Goal: Task Accomplishment & Management: Complete application form

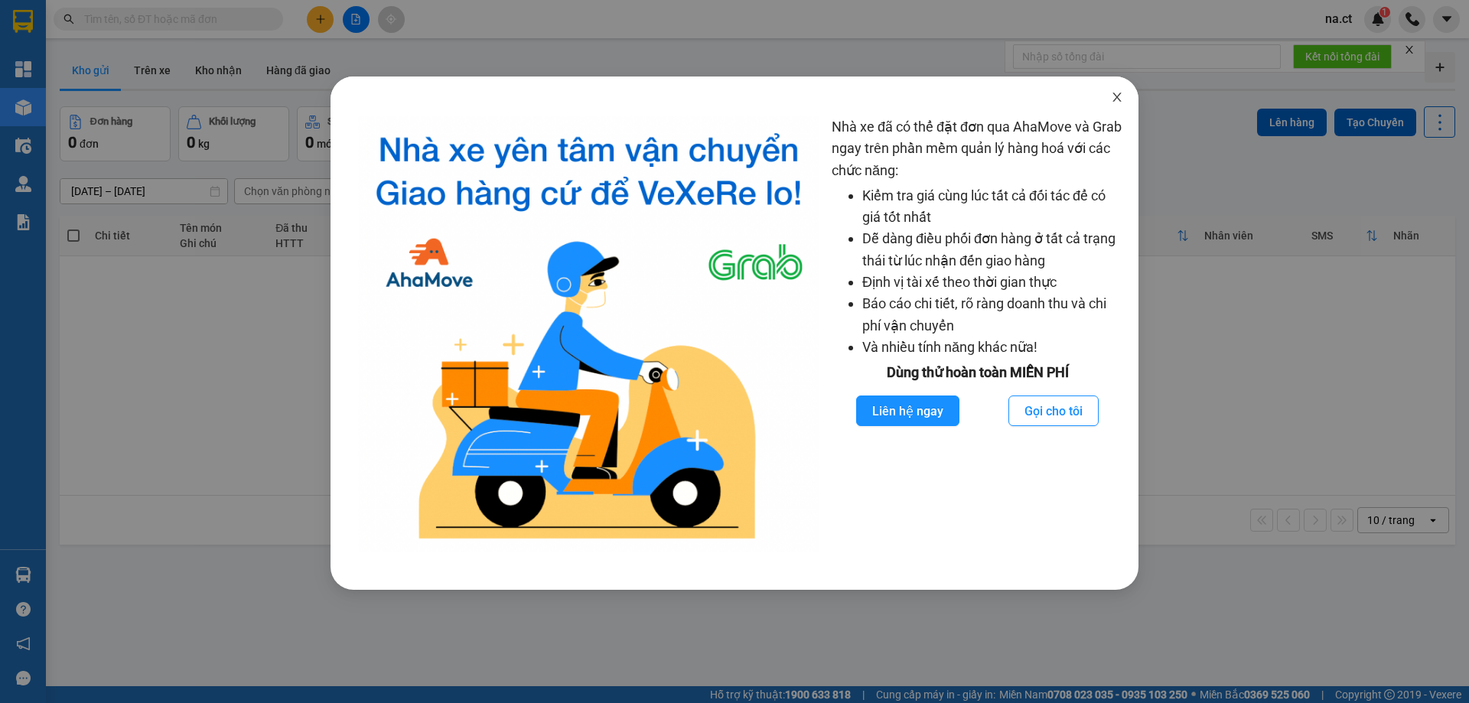
click at [1121, 94] on icon "close" at bounding box center [1116, 97] width 8 height 9
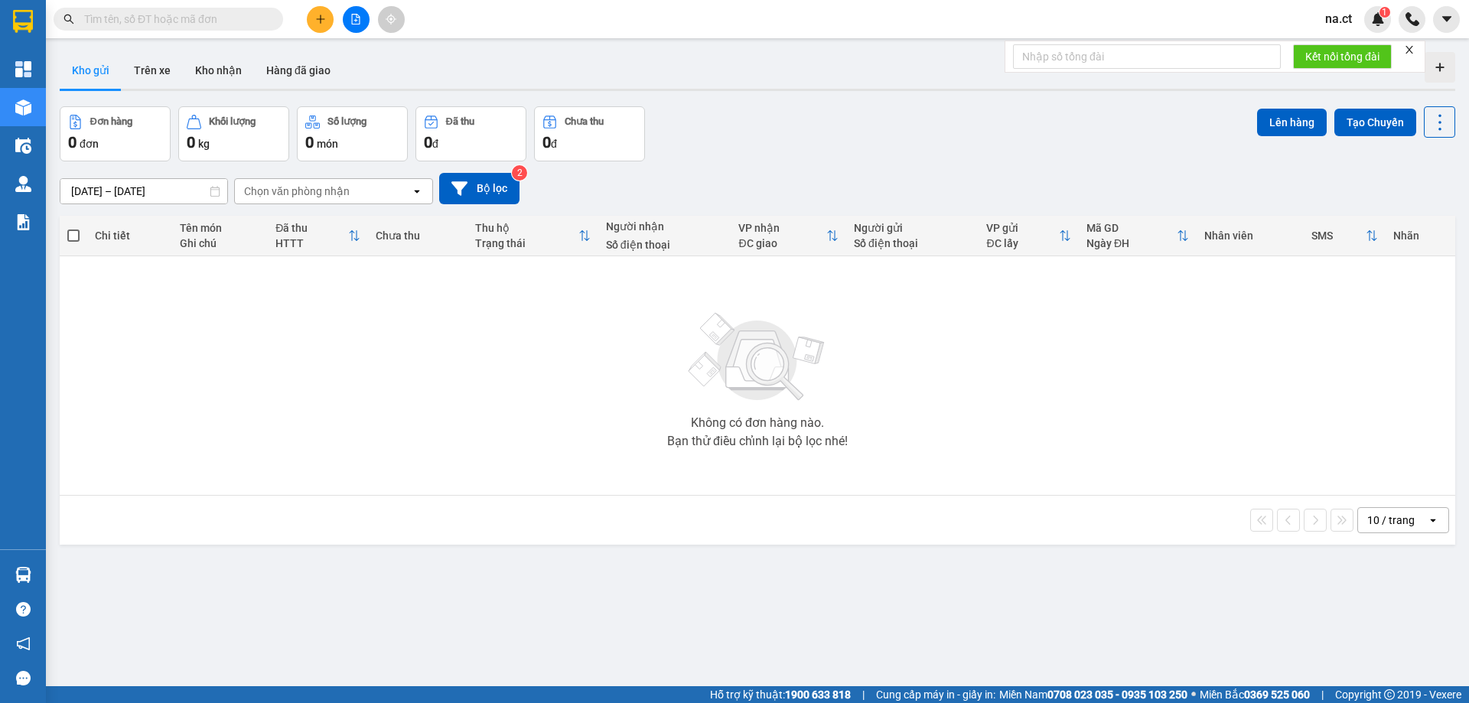
drag, startPoint x: 163, startPoint y: 22, endPoint x: 167, endPoint y: 8, distance: 15.0
click at [163, 16] on input "text" at bounding box center [174, 19] width 181 height 17
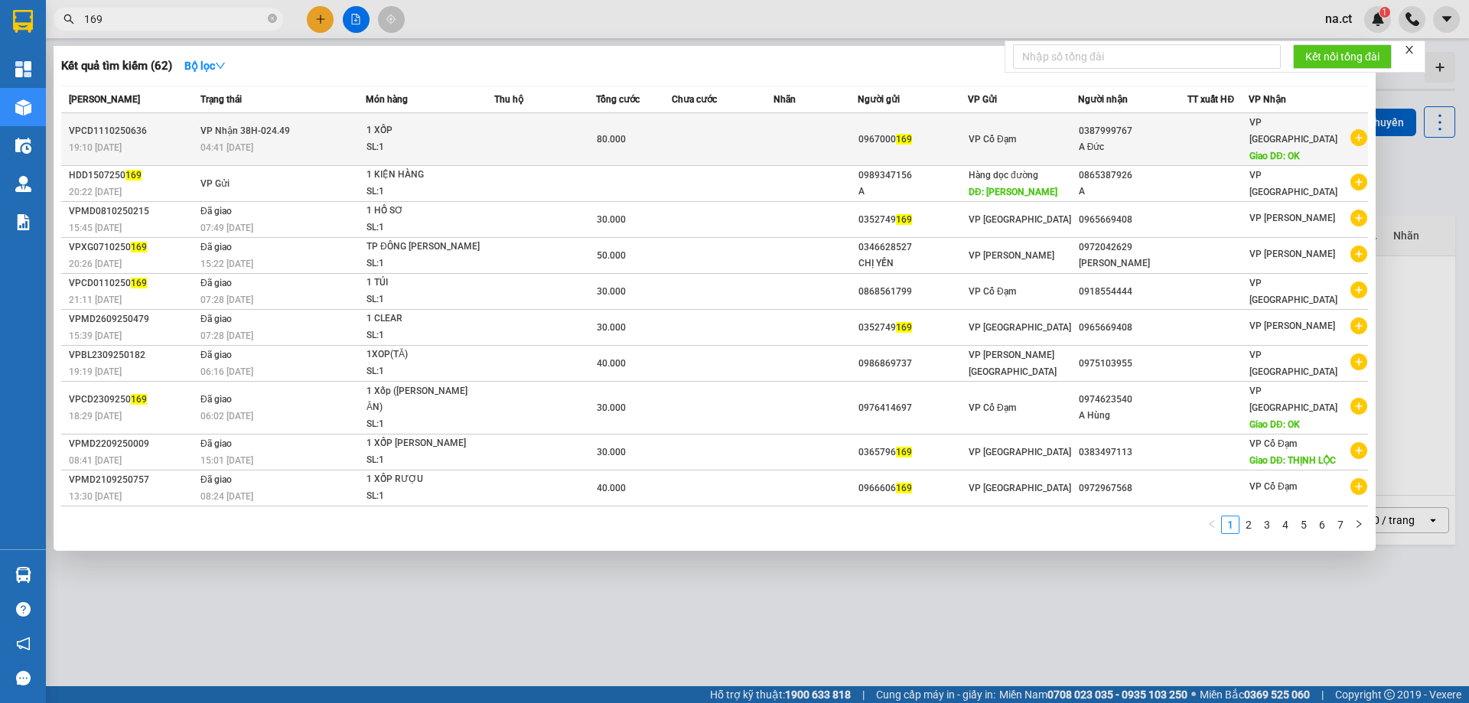
type input "169"
click at [754, 128] on td at bounding box center [723, 139] width 102 height 53
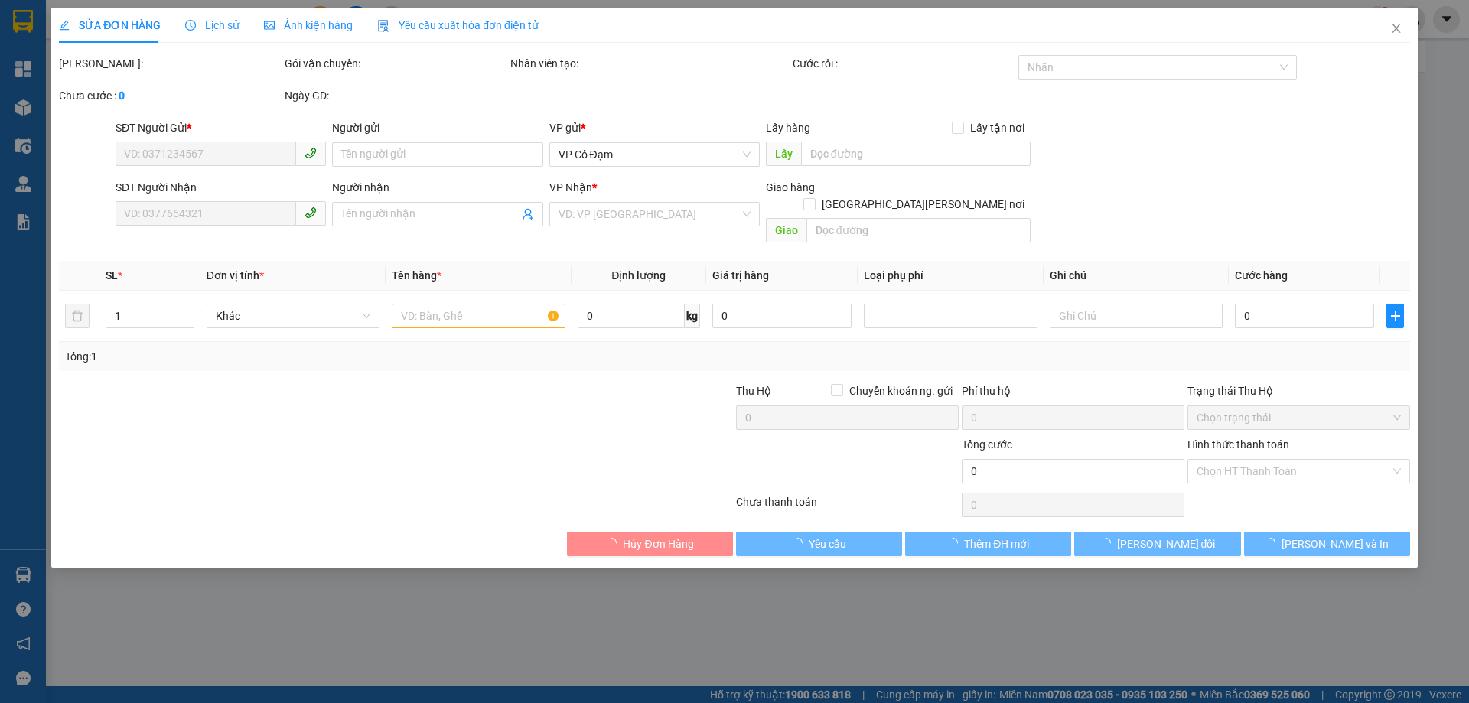
type input "0967000169"
type input "0387999767"
type input "A Đức"
type input "OK"
type input "80.000"
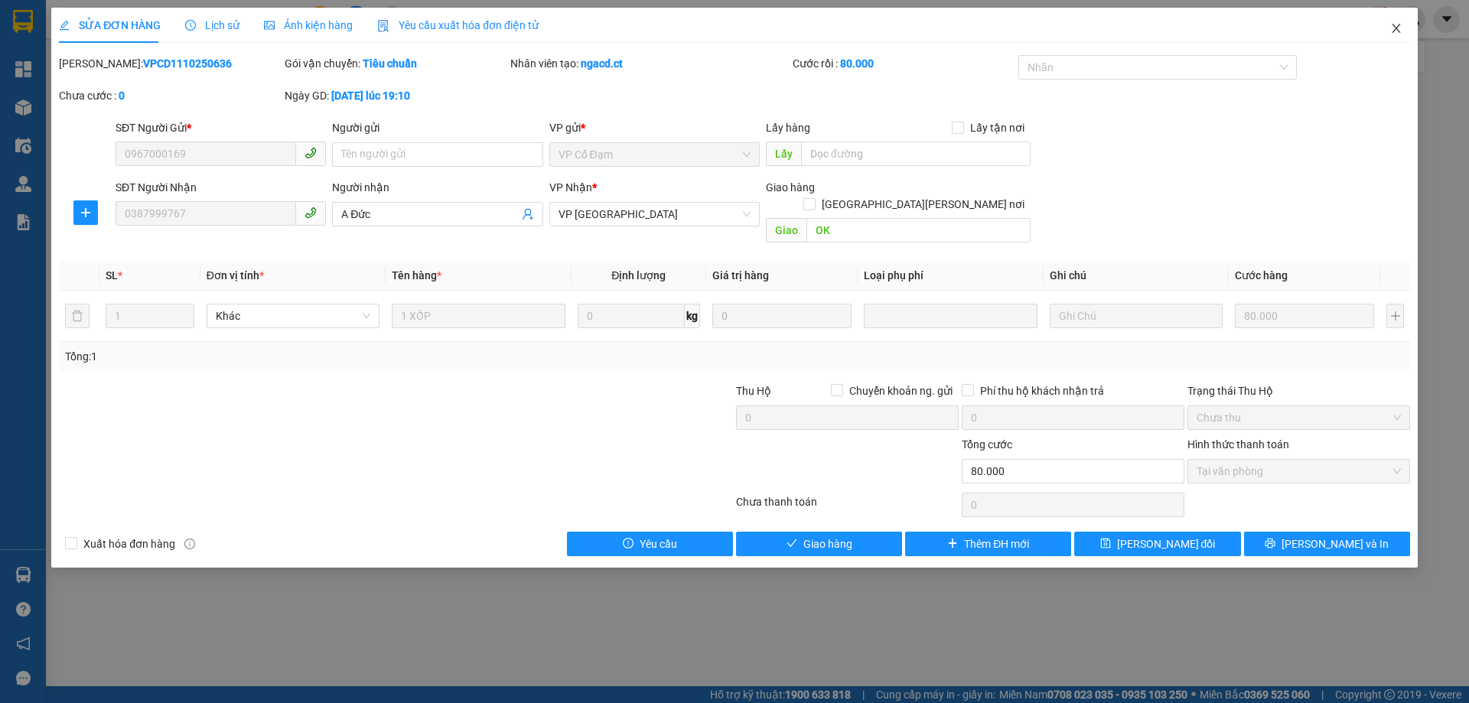
click at [1393, 24] on icon "close" at bounding box center [1396, 28] width 12 height 12
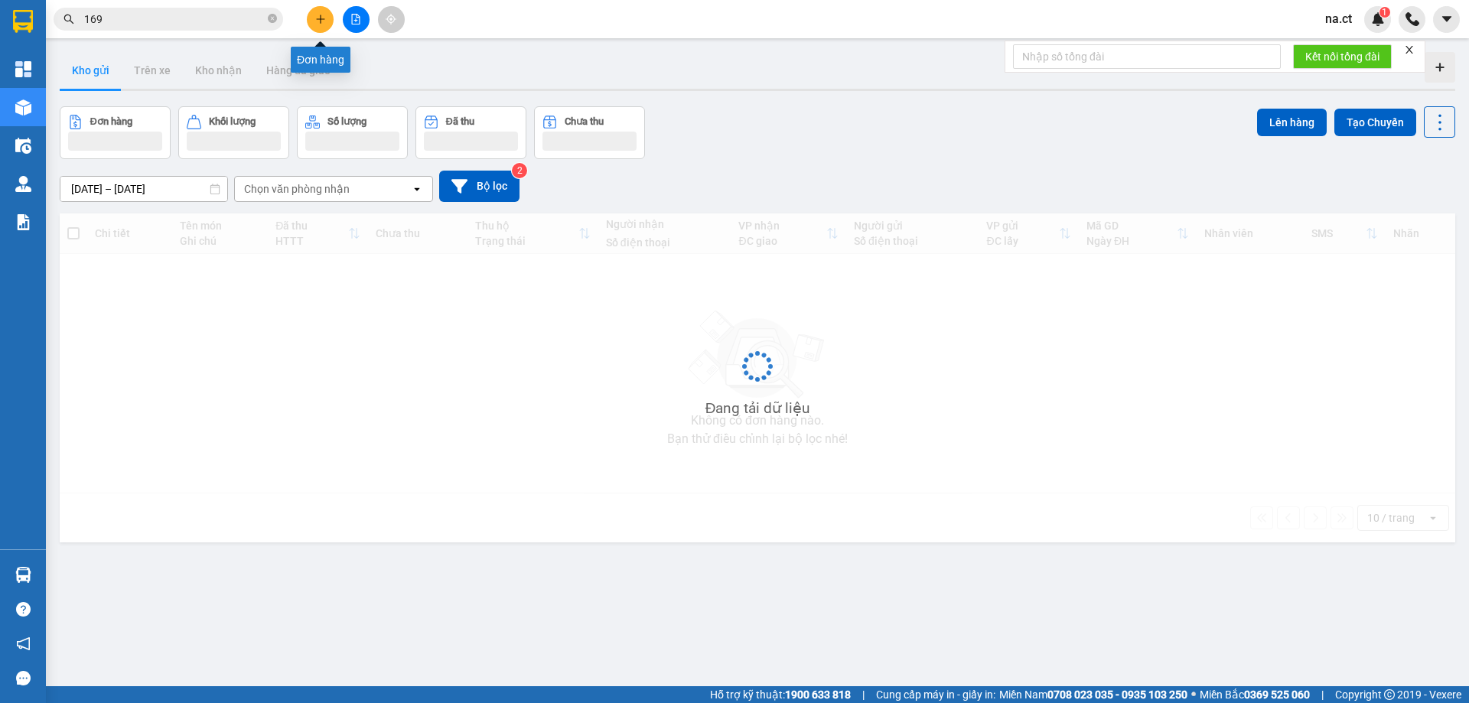
click at [317, 19] on icon "plus" at bounding box center [320, 18] width 8 height 1
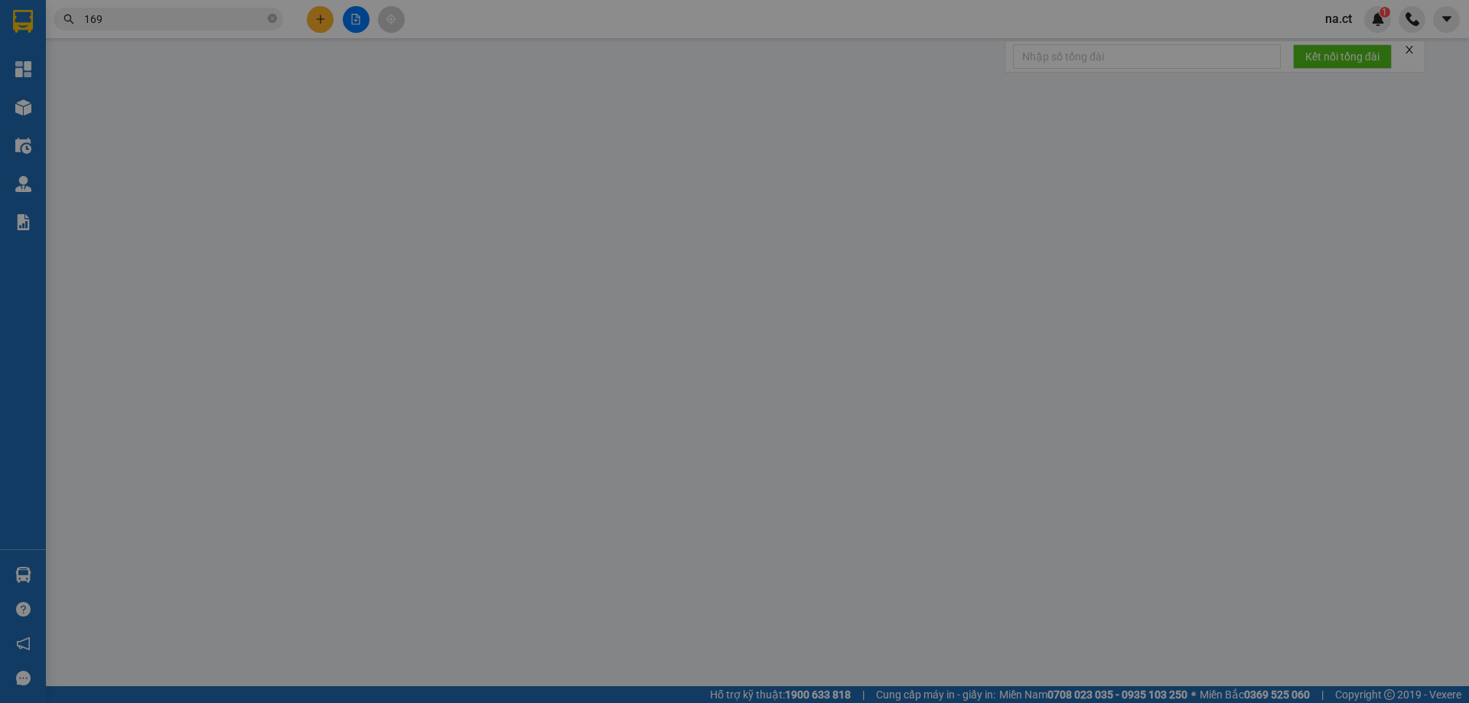
click at [317, 19] on span "Yêu cầu xuất hóa đơn điện tử" at bounding box center [263, 25] width 161 height 12
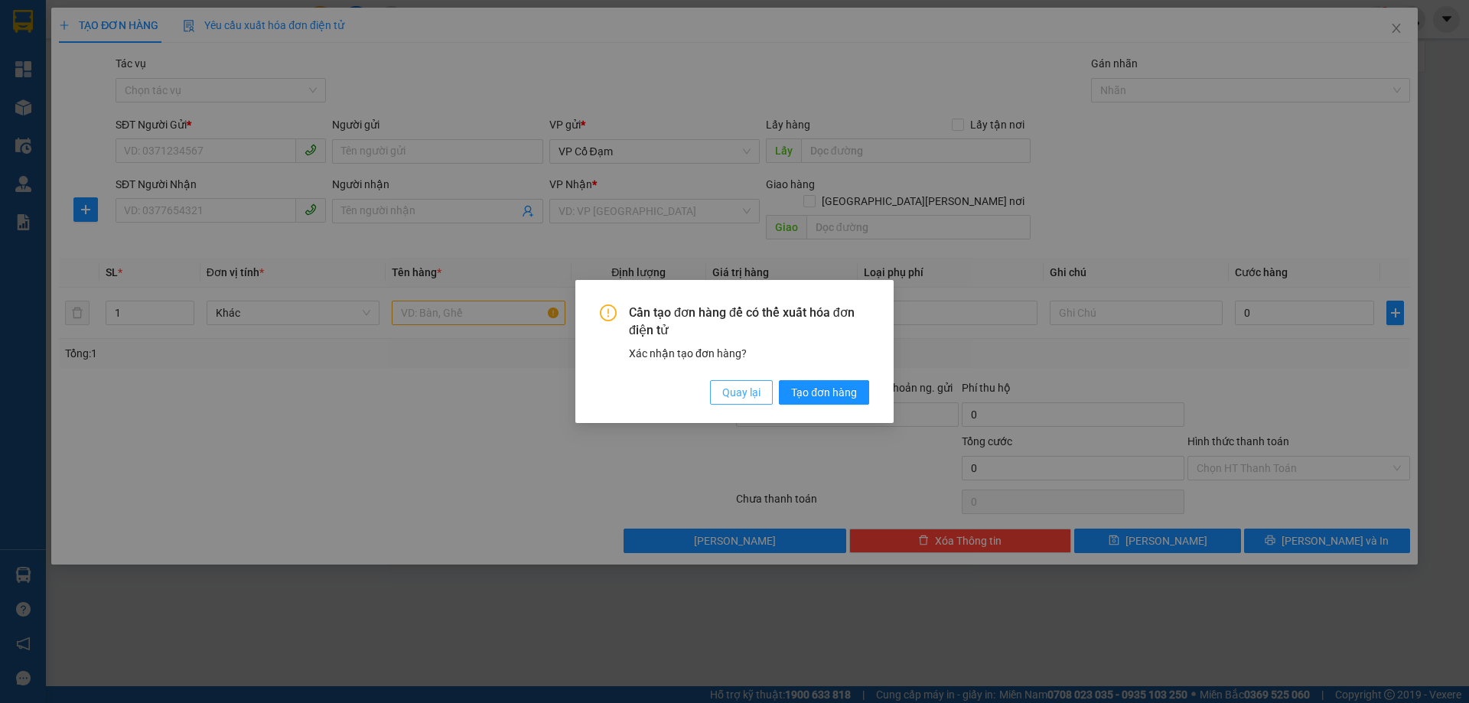
click at [745, 391] on span "Quay lại" at bounding box center [741, 392] width 38 height 17
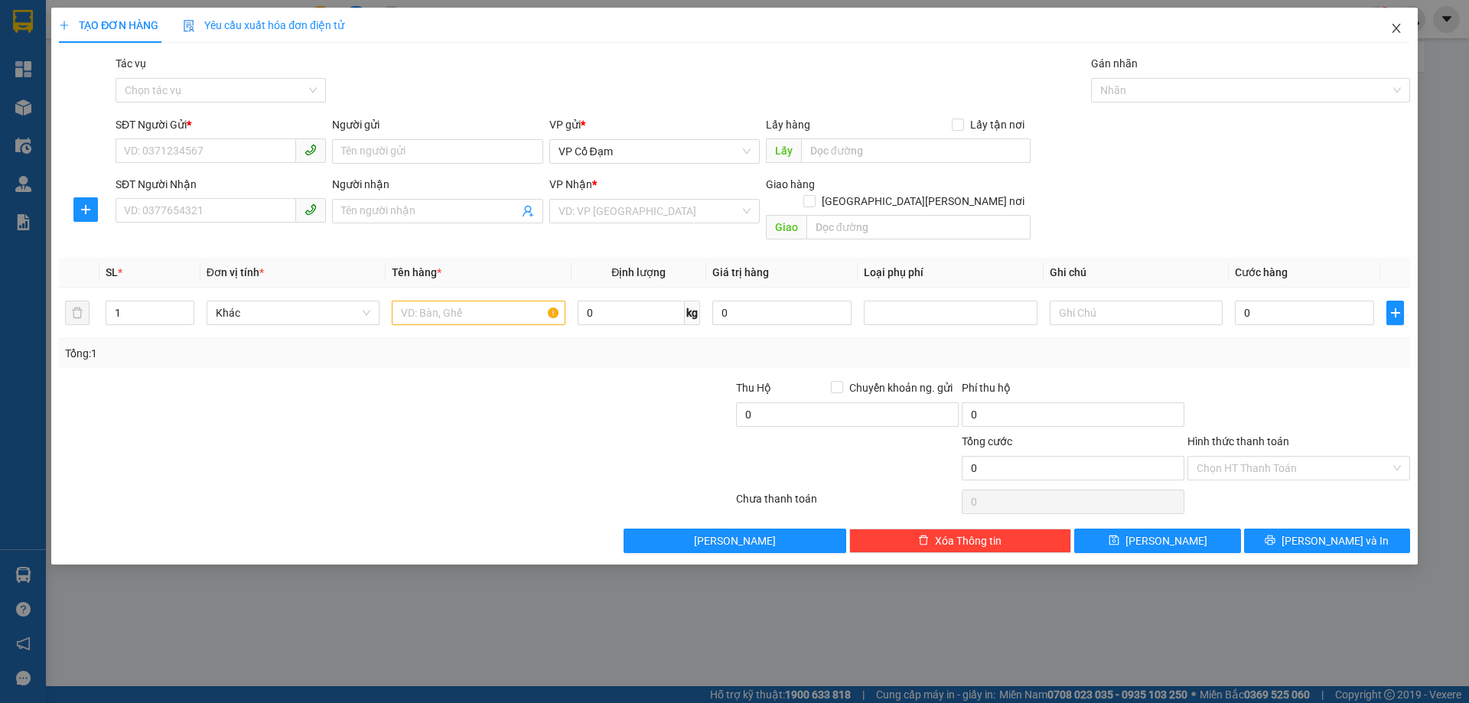
click at [1392, 24] on icon "close" at bounding box center [1396, 28] width 12 height 12
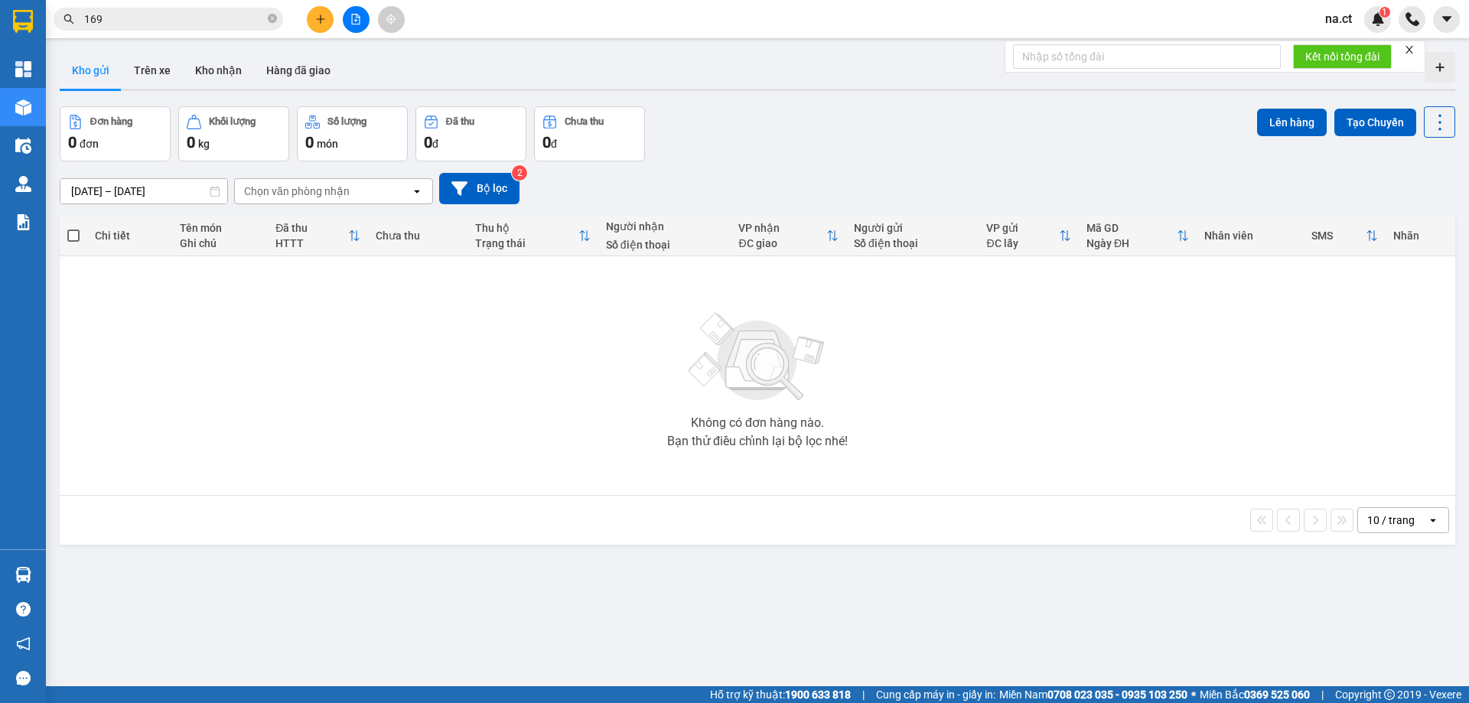
click at [315, 18] on icon "plus" at bounding box center [320, 19] width 11 height 11
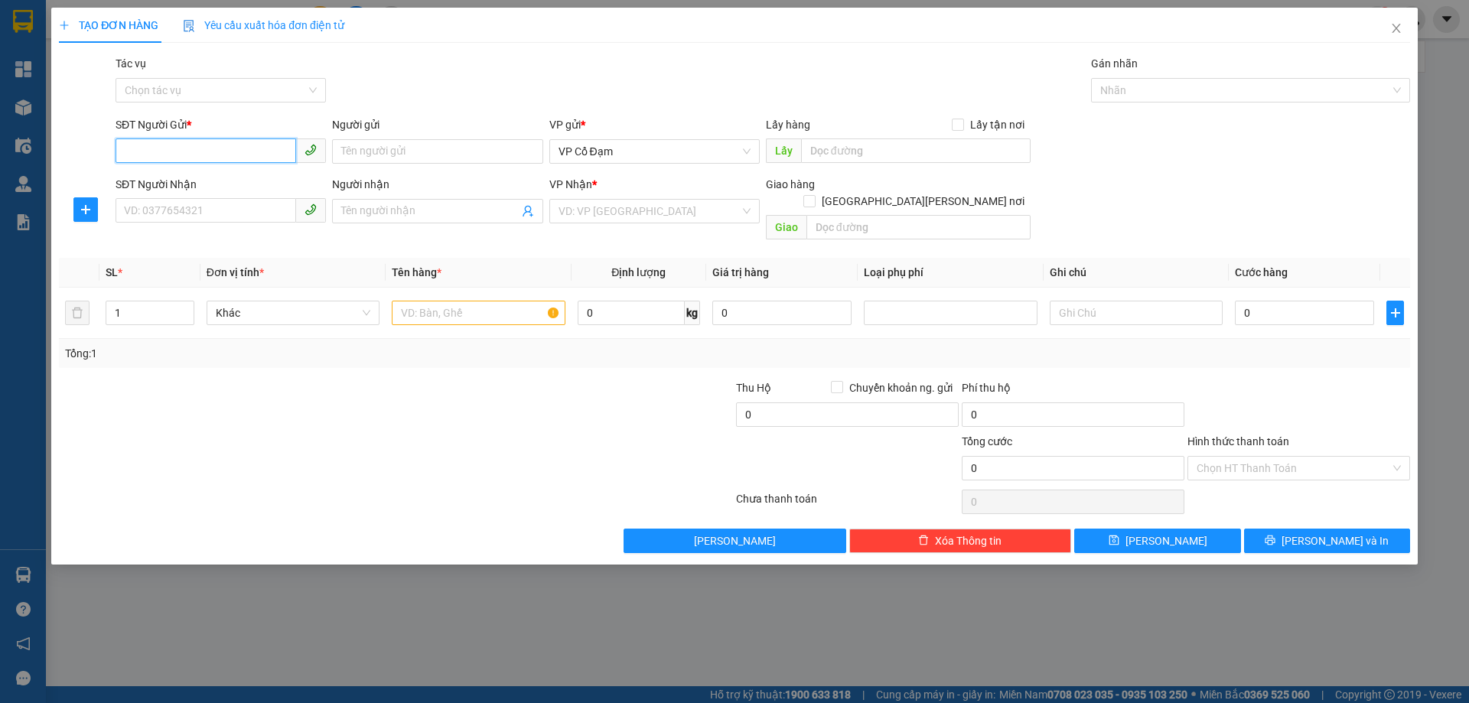
click at [176, 150] on input "SĐT Người Gửi *" at bounding box center [206, 150] width 181 height 24
type input "0339879010"
click at [151, 207] on input "SĐT Người Nhận" at bounding box center [206, 210] width 181 height 24
type input "0983722010"
click at [453, 301] on input "text" at bounding box center [478, 313] width 173 height 24
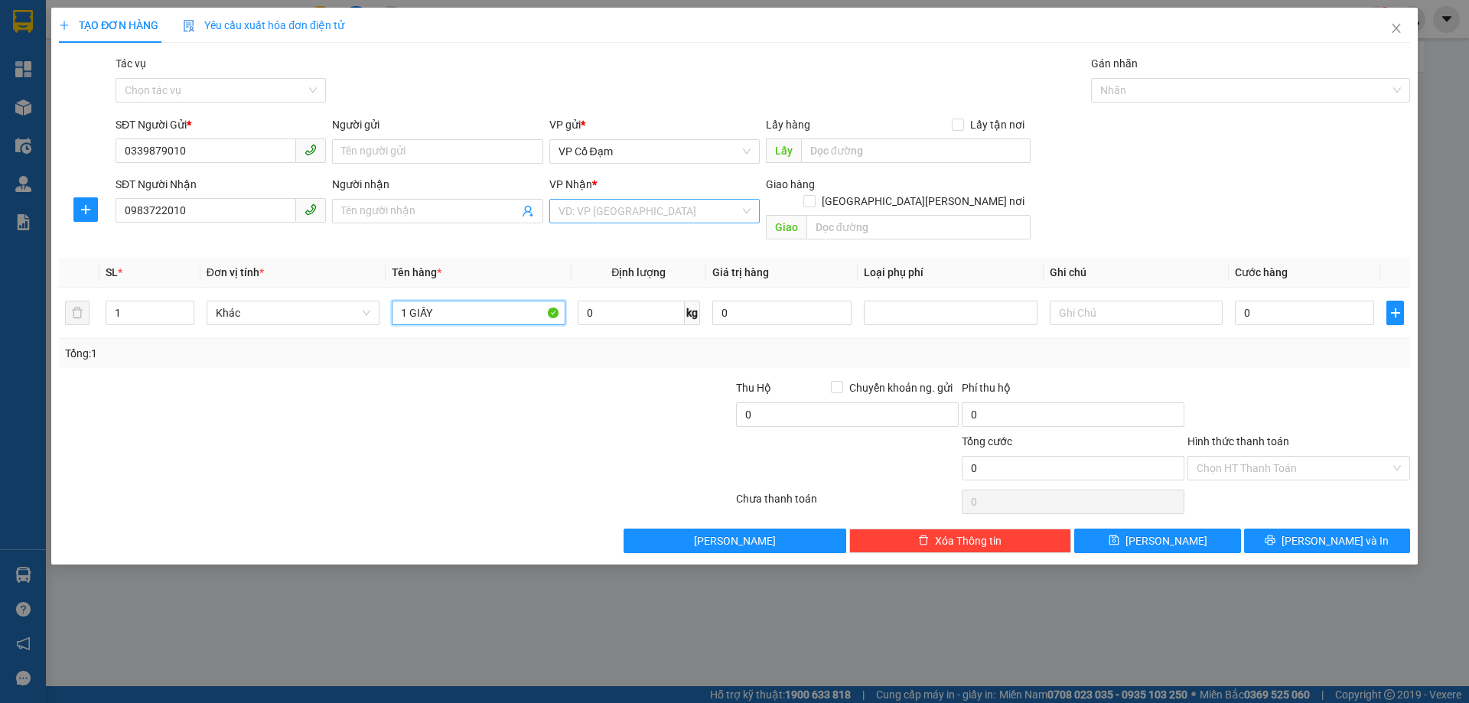
type input "1 GIẤY"
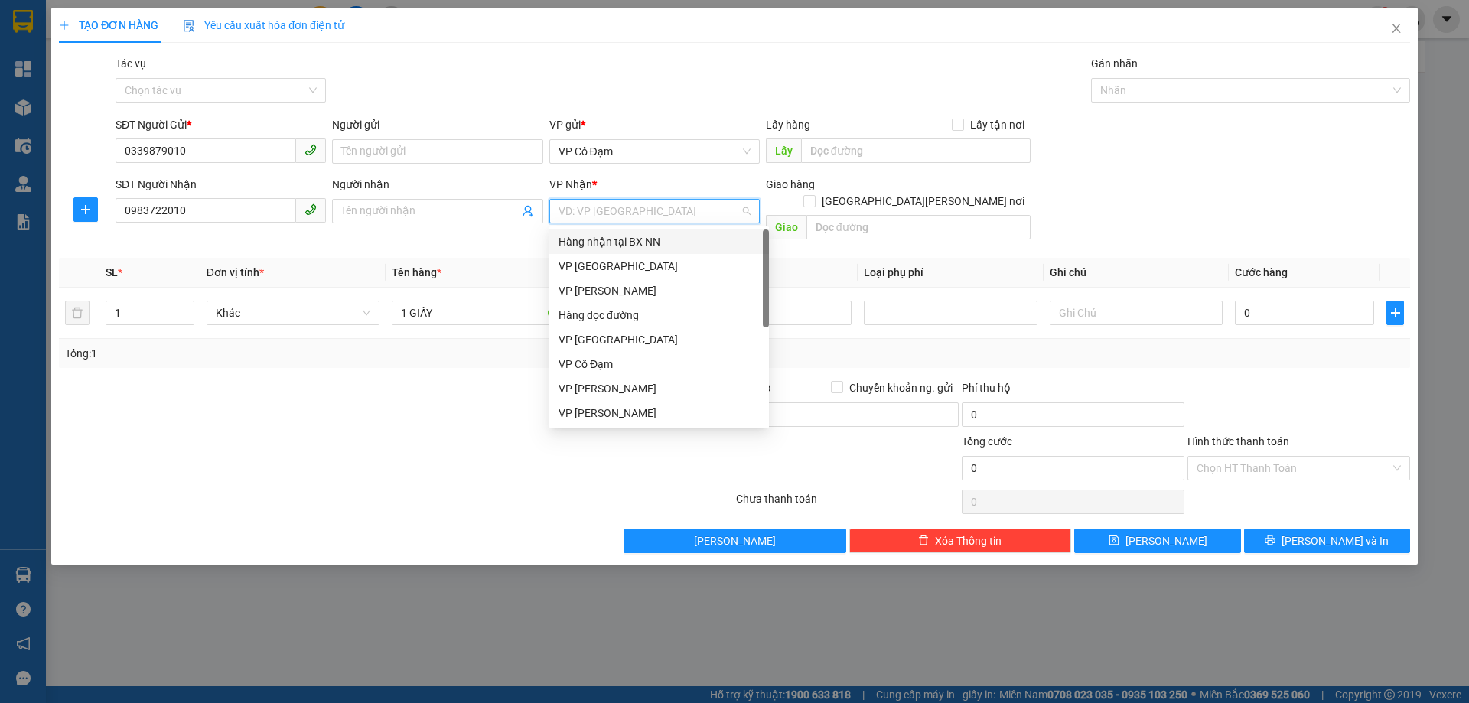
click at [633, 208] on input "search" at bounding box center [648, 211] width 181 height 23
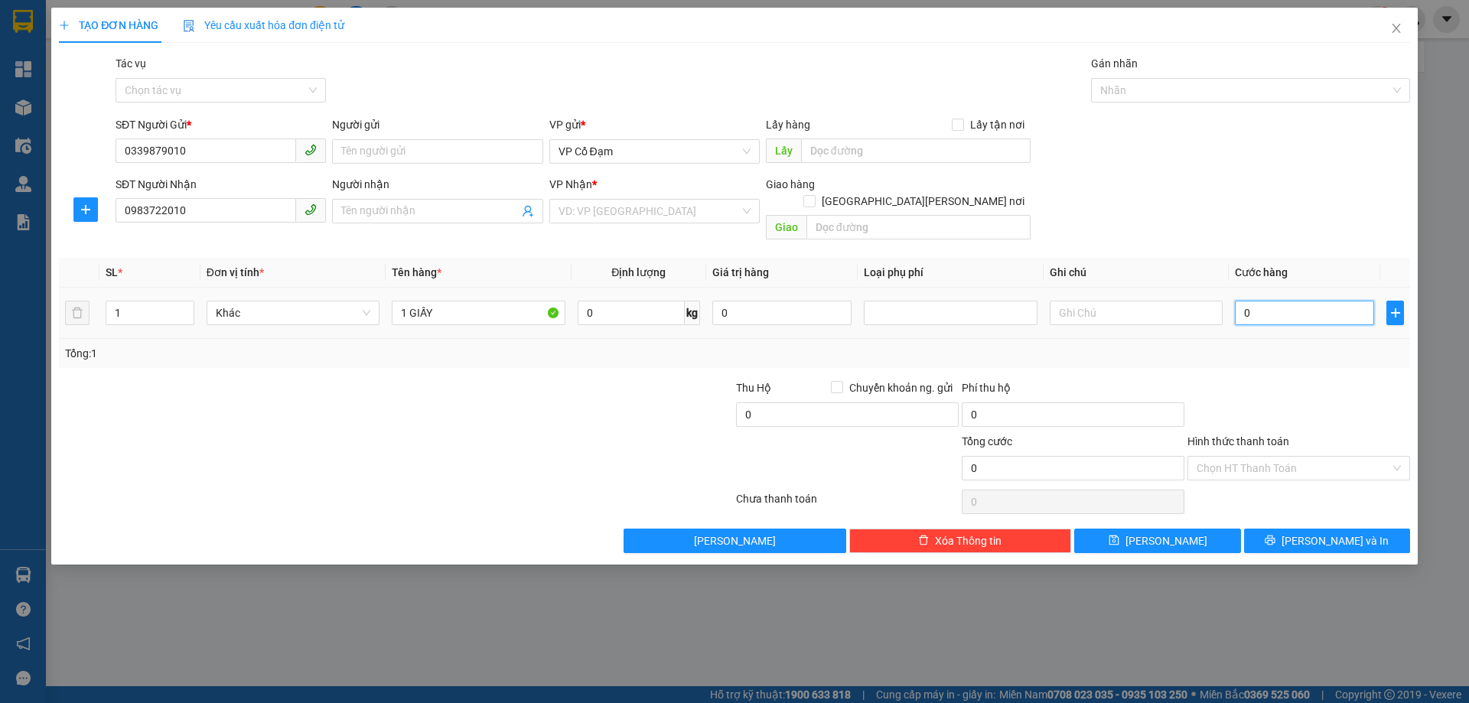
click at [1293, 301] on input "0" at bounding box center [1304, 313] width 139 height 24
type input "7"
type input "70"
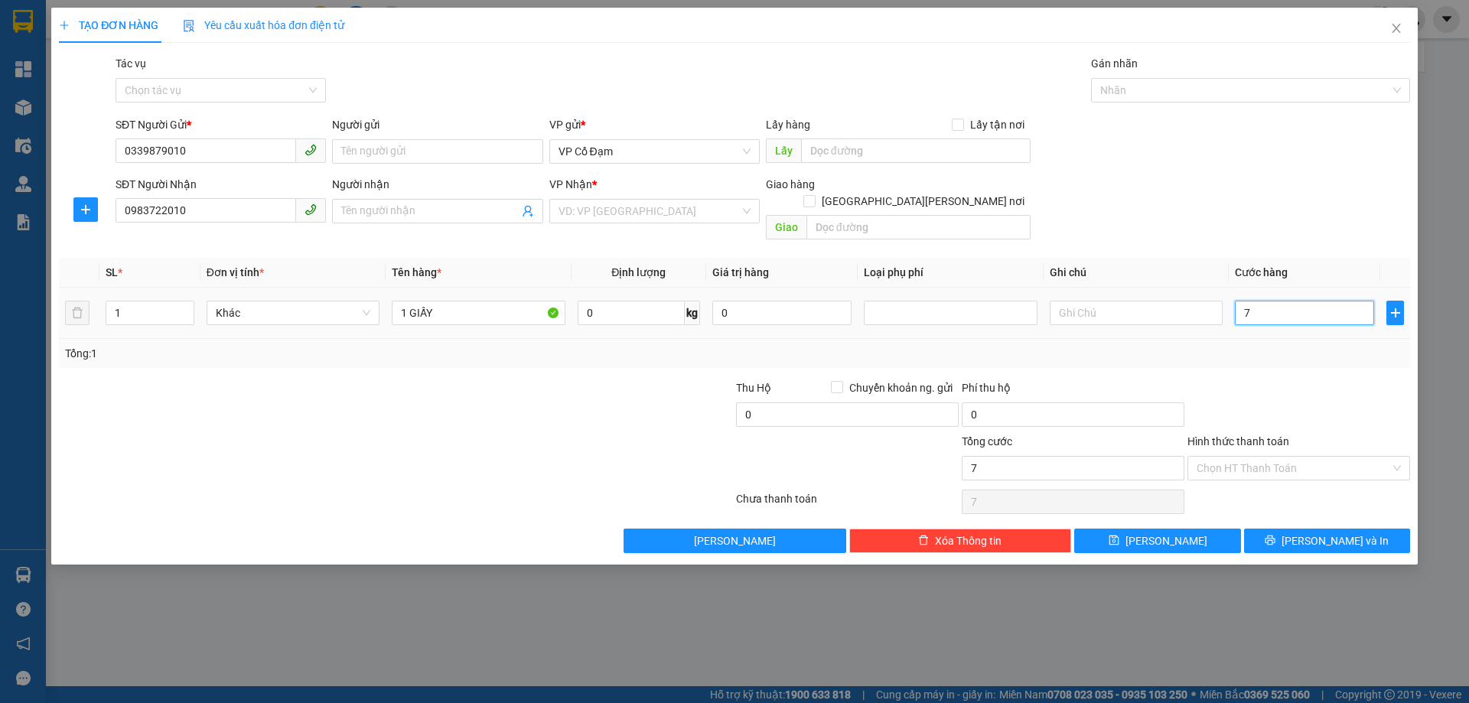
type input "70"
type input "70.000"
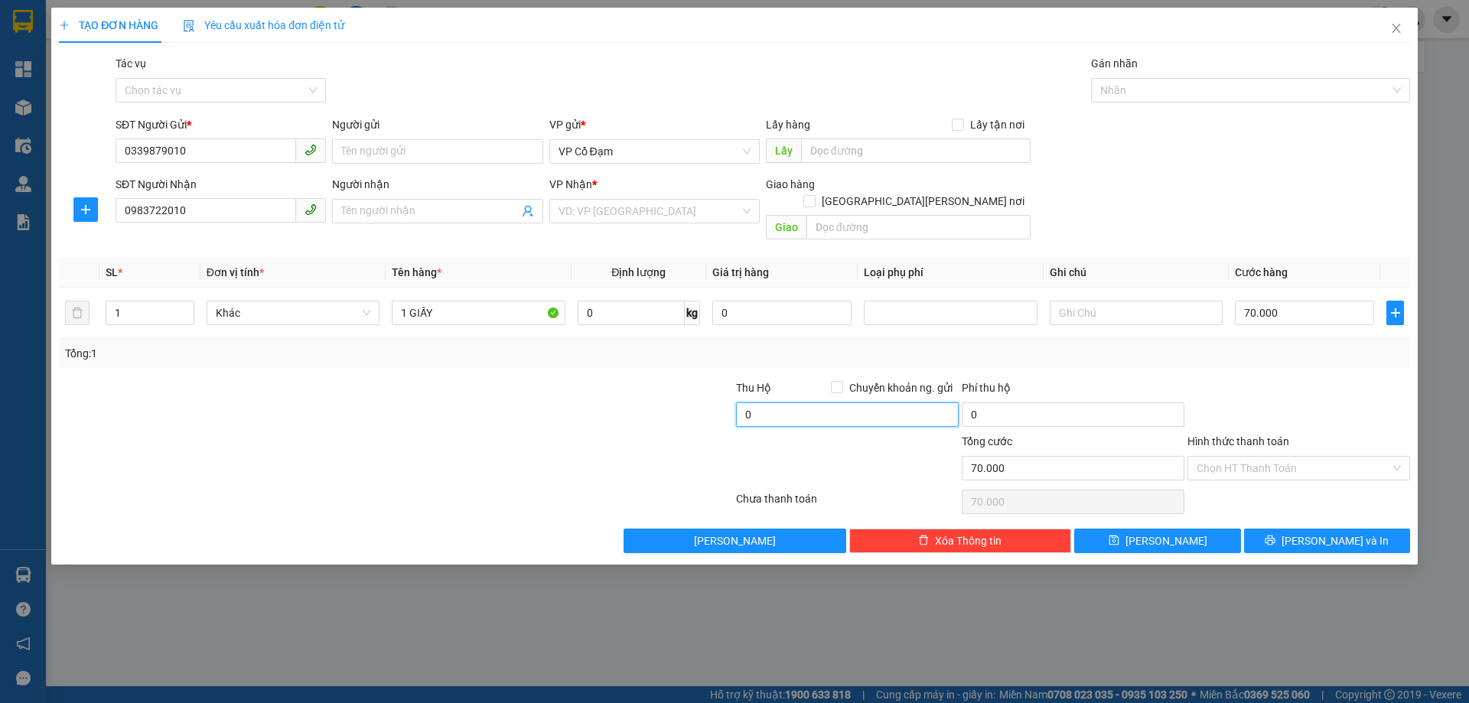
click at [761, 402] on input "0" at bounding box center [847, 414] width 223 height 24
drag, startPoint x: 751, startPoint y: 399, endPoint x: 707, endPoint y: 406, distance: 45.0
click at [707, 406] on div "Thu Hộ Chuyển [PERSON_NAME]. gửi 0 Phí thu hộ 0" at bounding box center [734, 406] width 1354 height 54
drag, startPoint x: 758, startPoint y: 385, endPoint x: 714, endPoint y: 407, distance: 49.6
click at [714, 407] on div "Thu Hộ Chuyển [PERSON_NAME]. gửi 0 Phí thu hộ 0" at bounding box center [734, 406] width 1354 height 54
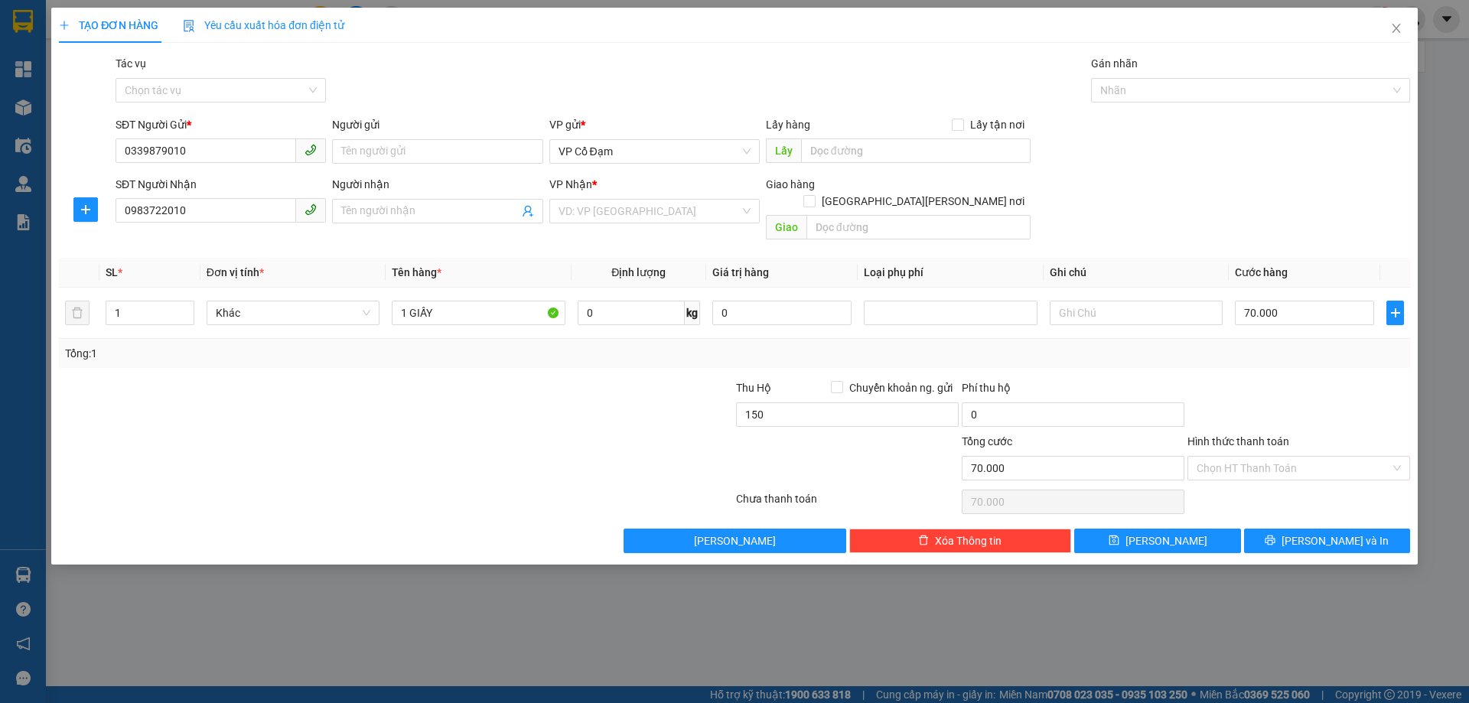
type input "150.000"
click at [462, 457] on div at bounding box center [282, 460] width 451 height 54
click at [1113, 301] on input "text" at bounding box center [1136, 313] width 173 height 24
type input "T"
click at [628, 209] on input "search" at bounding box center [648, 211] width 181 height 23
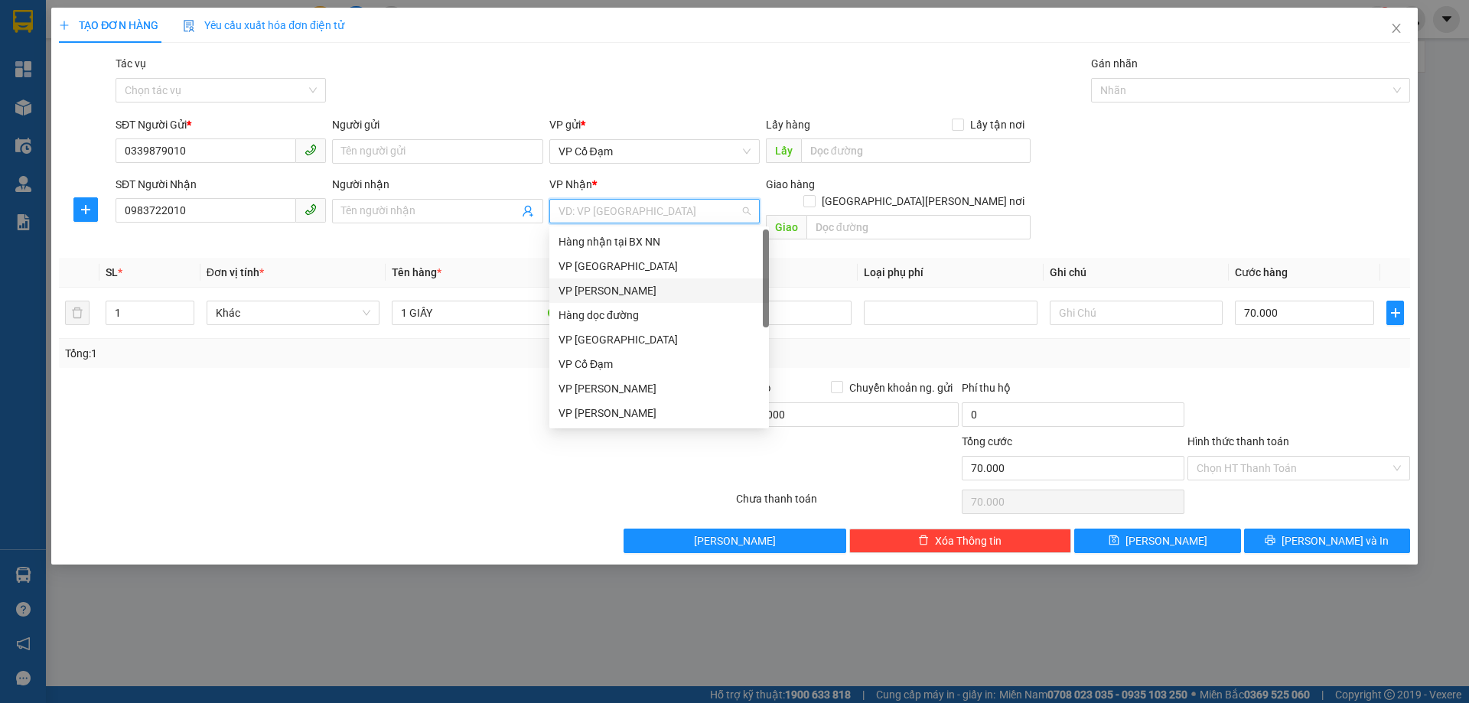
click at [608, 288] on div "VP [PERSON_NAME]" at bounding box center [658, 290] width 201 height 17
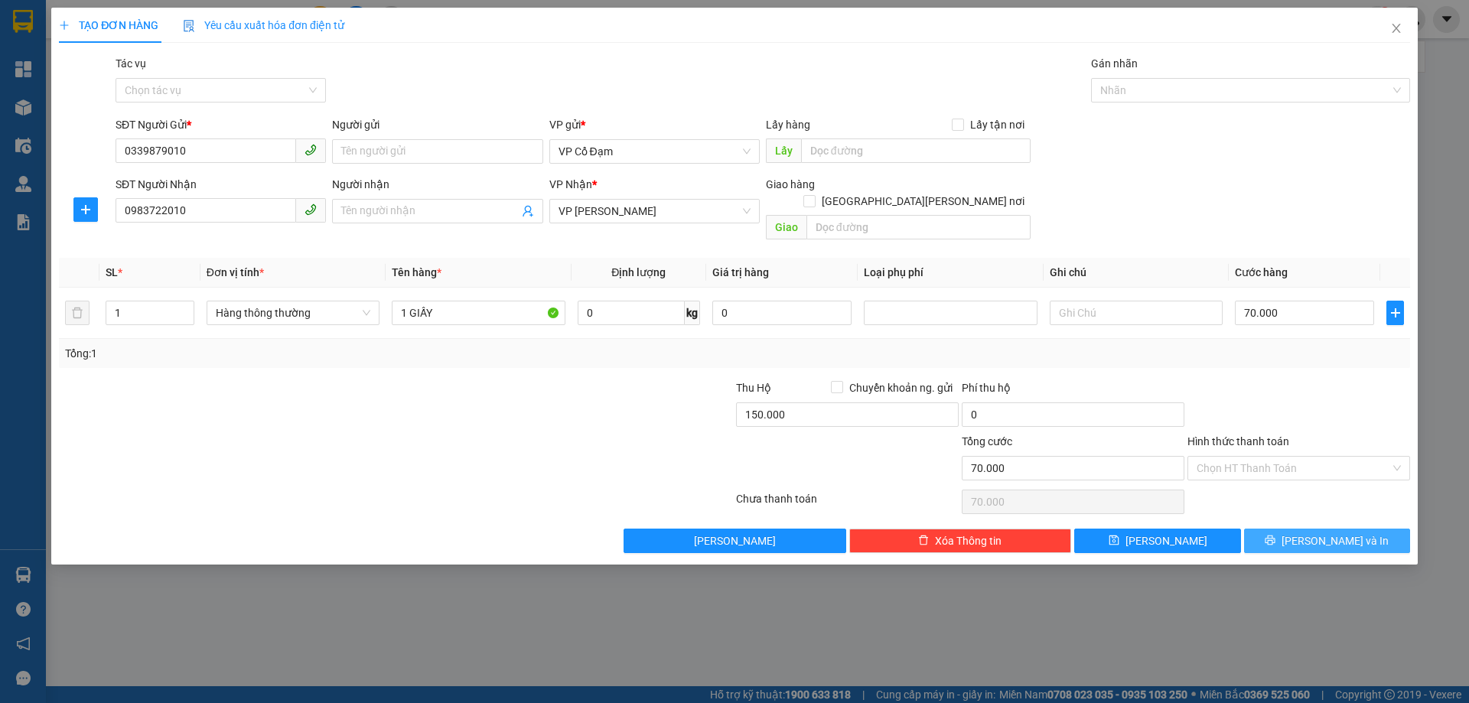
click at [1339, 532] on span "[PERSON_NAME] và In" at bounding box center [1334, 540] width 107 height 17
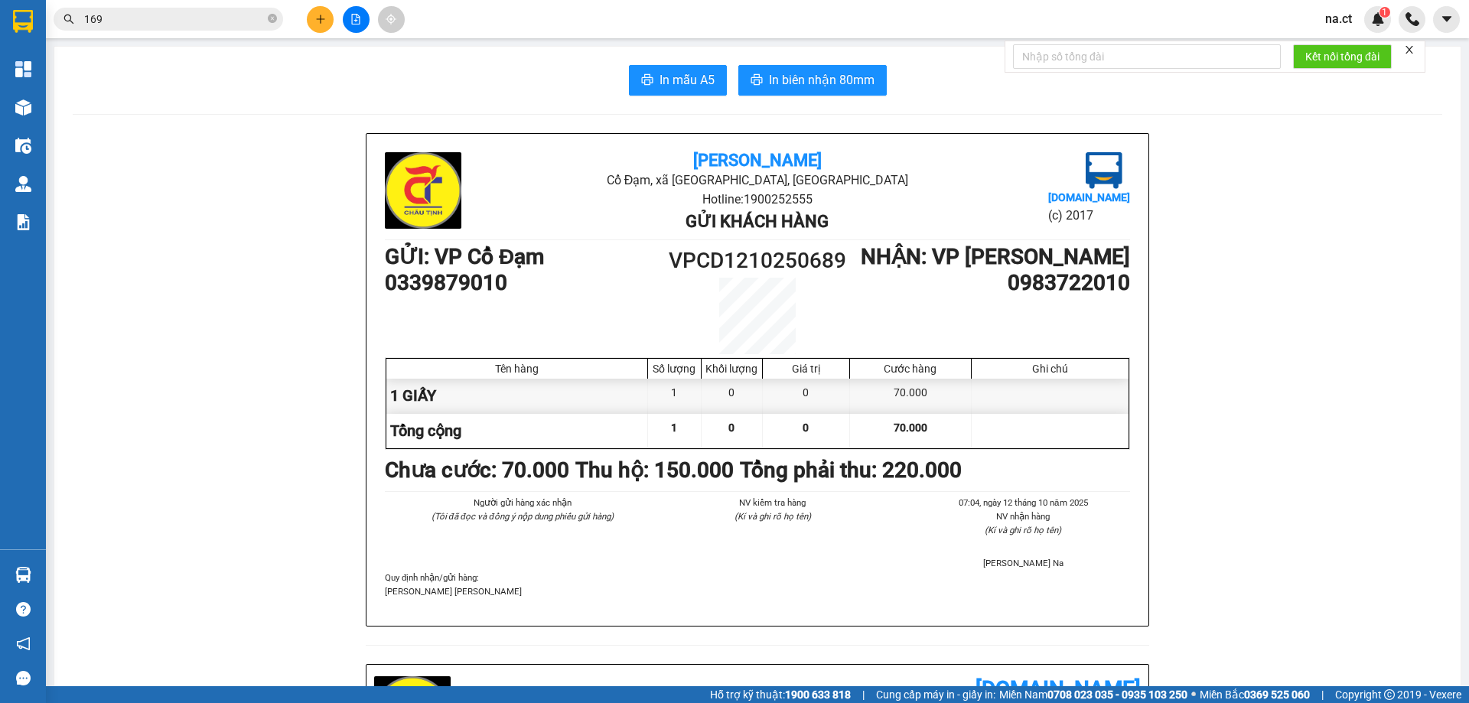
click at [157, 26] on div "Kết quả [PERSON_NAME] ( 62 ) Bộ lọc Mã ĐH Trạng thái Món hàng Thu hộ Tổng [PERS…" at bounding box center [149, 19] width 298 height 27
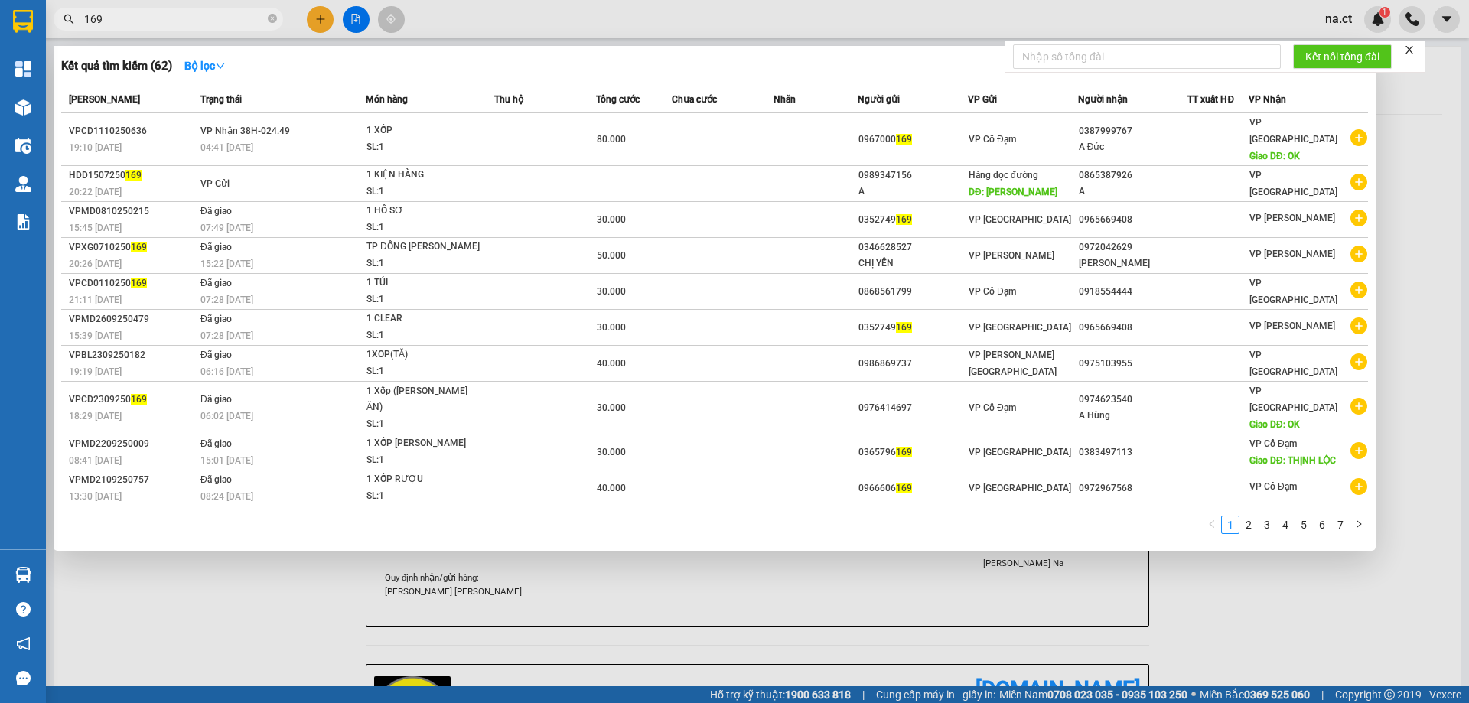
click at [158, 24] on input "169" at bounding box center [174, 19] width 181 height 17
type input "1"
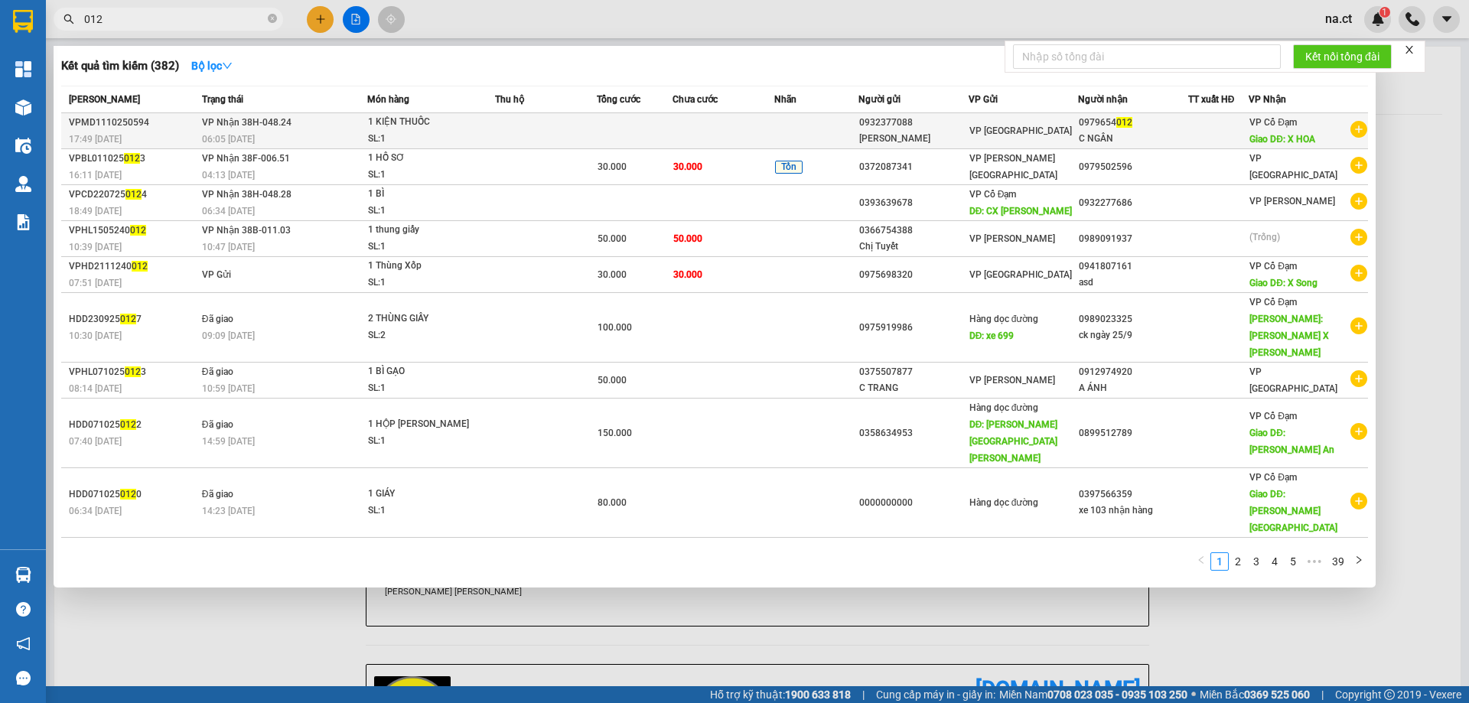
type input "012"
click at [482, 138] on div "SL: 1" at bounding box center [425, 139] width 115 height 17
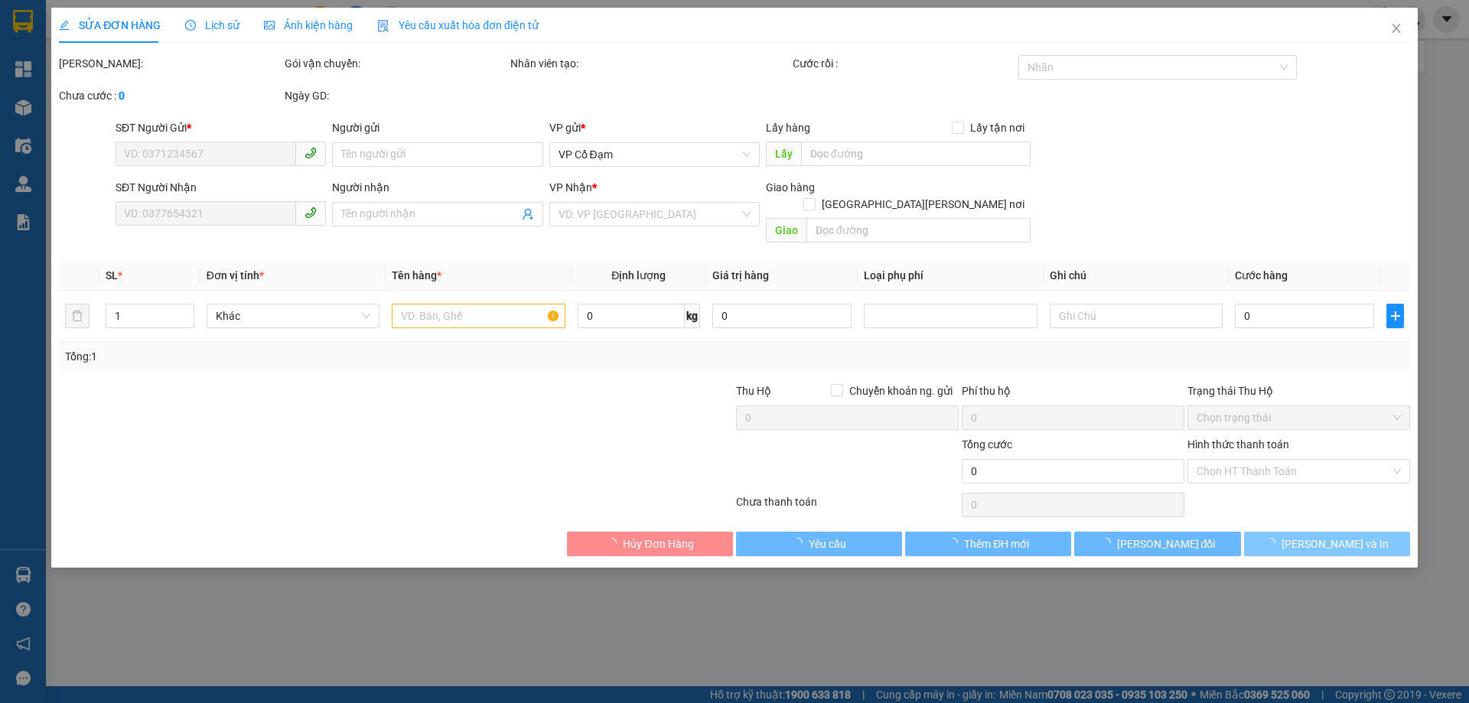
type input "0932377088"
type input "[PERSON_NAME]"
type input "0979654012"
type input "C NGÂN"
type input "X HOA"
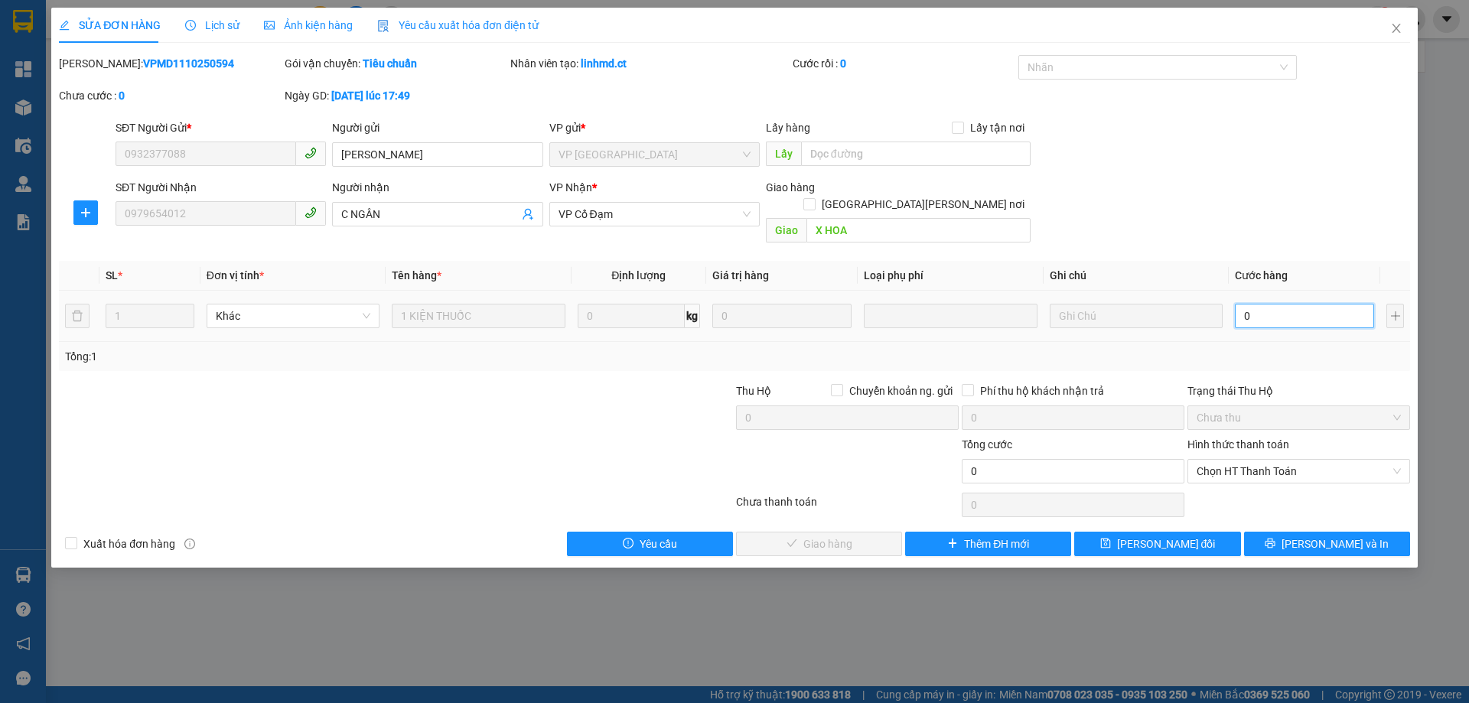
click at [1269, 304] on input "0" at bounding box center [1304, 316] width 139 height 24
type input "7"
type input "70"
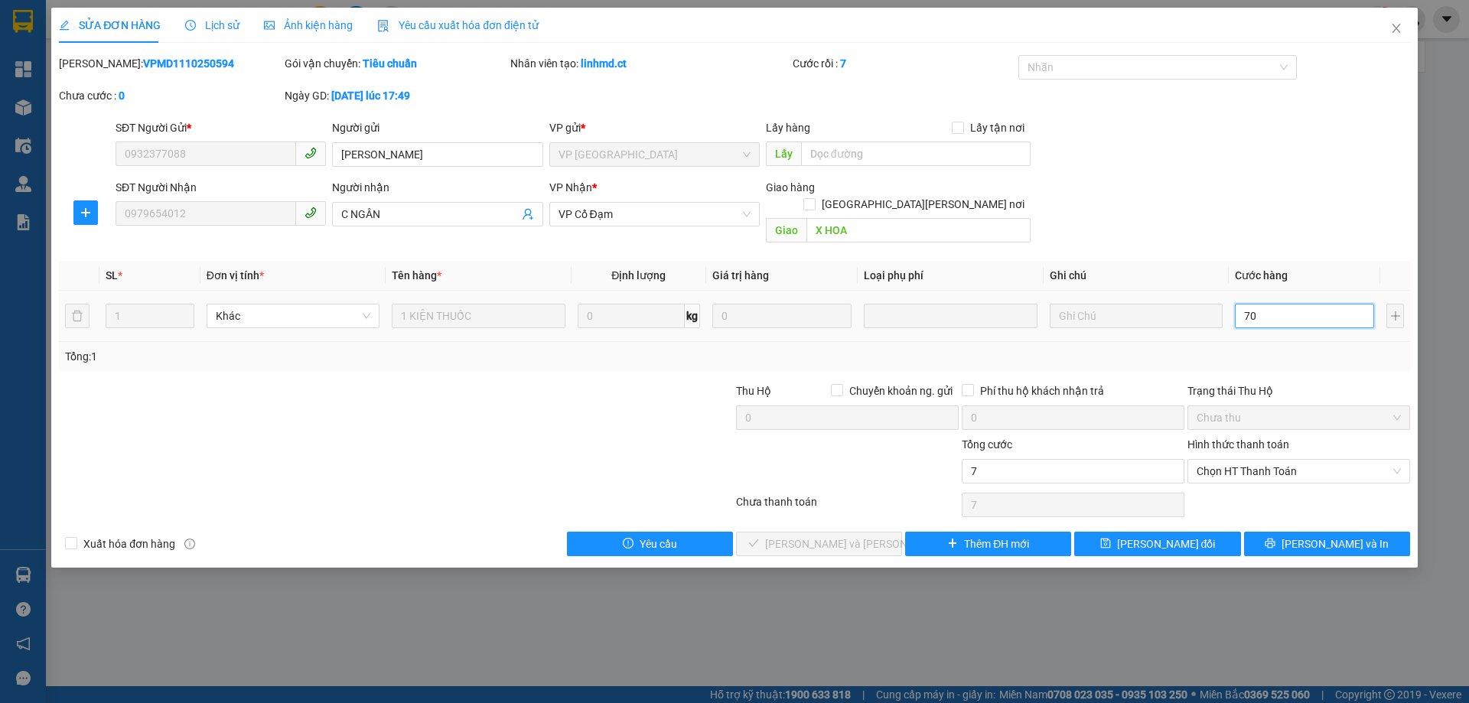
type input "70"
click at [1294, 460] on span "Chọn HT Thanh Toán" at bounding box center [1298, 471] width 204 height 23
type input "70"
type input "70.000"
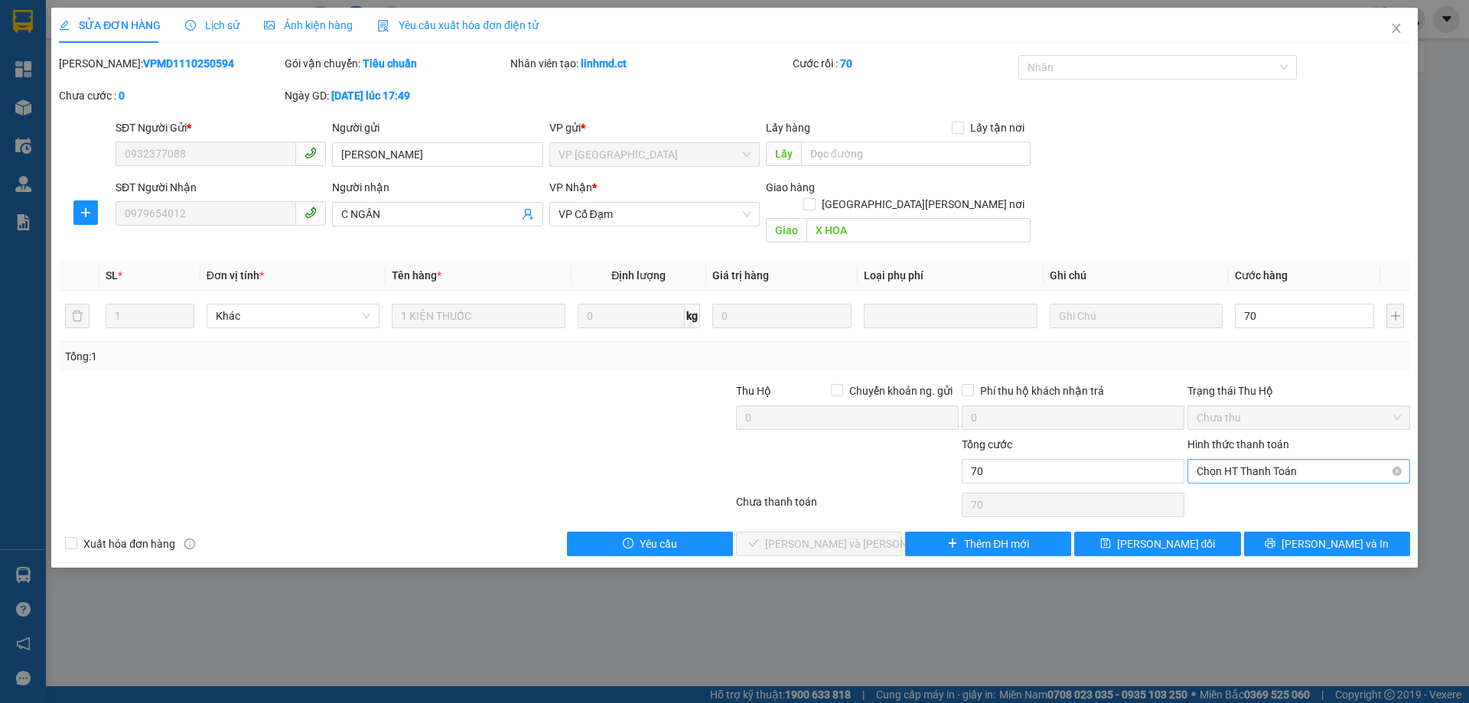
type input "70.000"
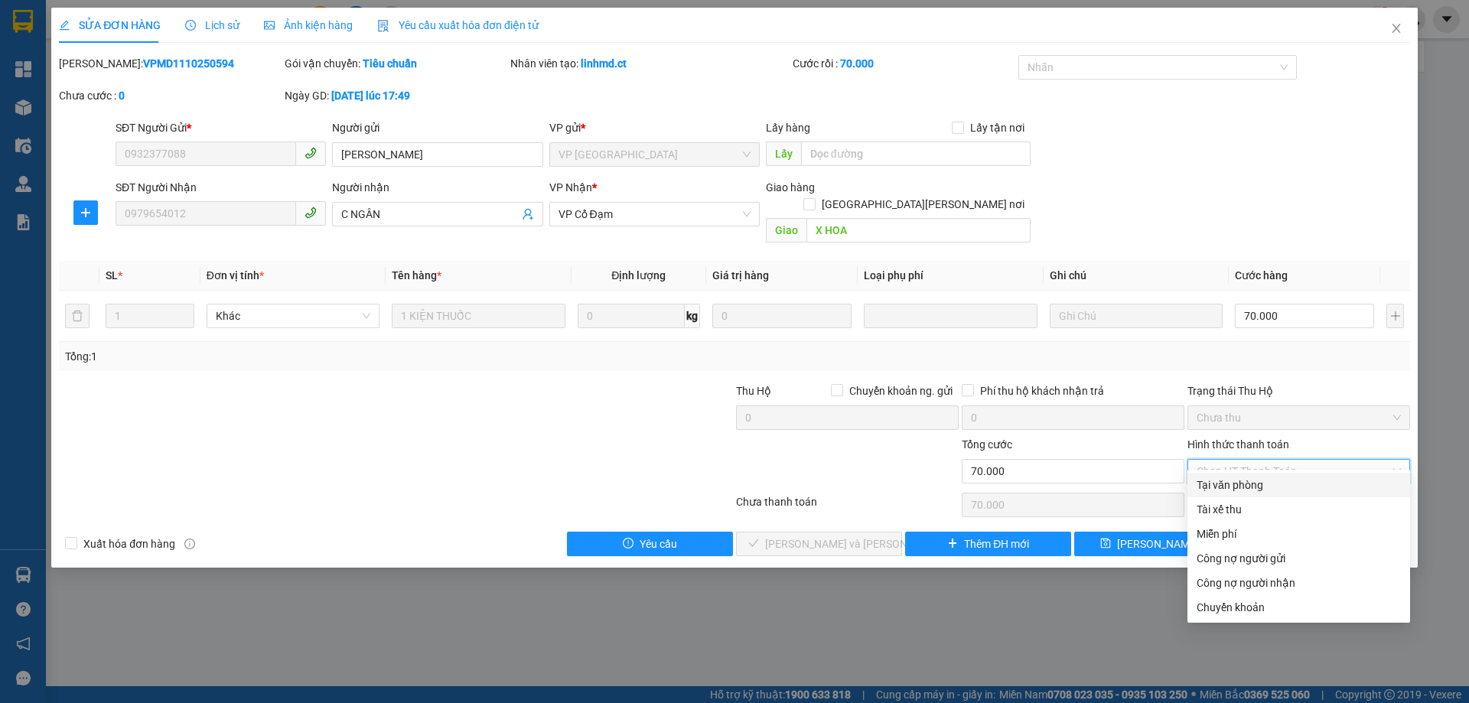
click at [1236, 480] on div "Tại văn phòng" at bounding box center [1298, 485] width 204 height 17
type input "0"
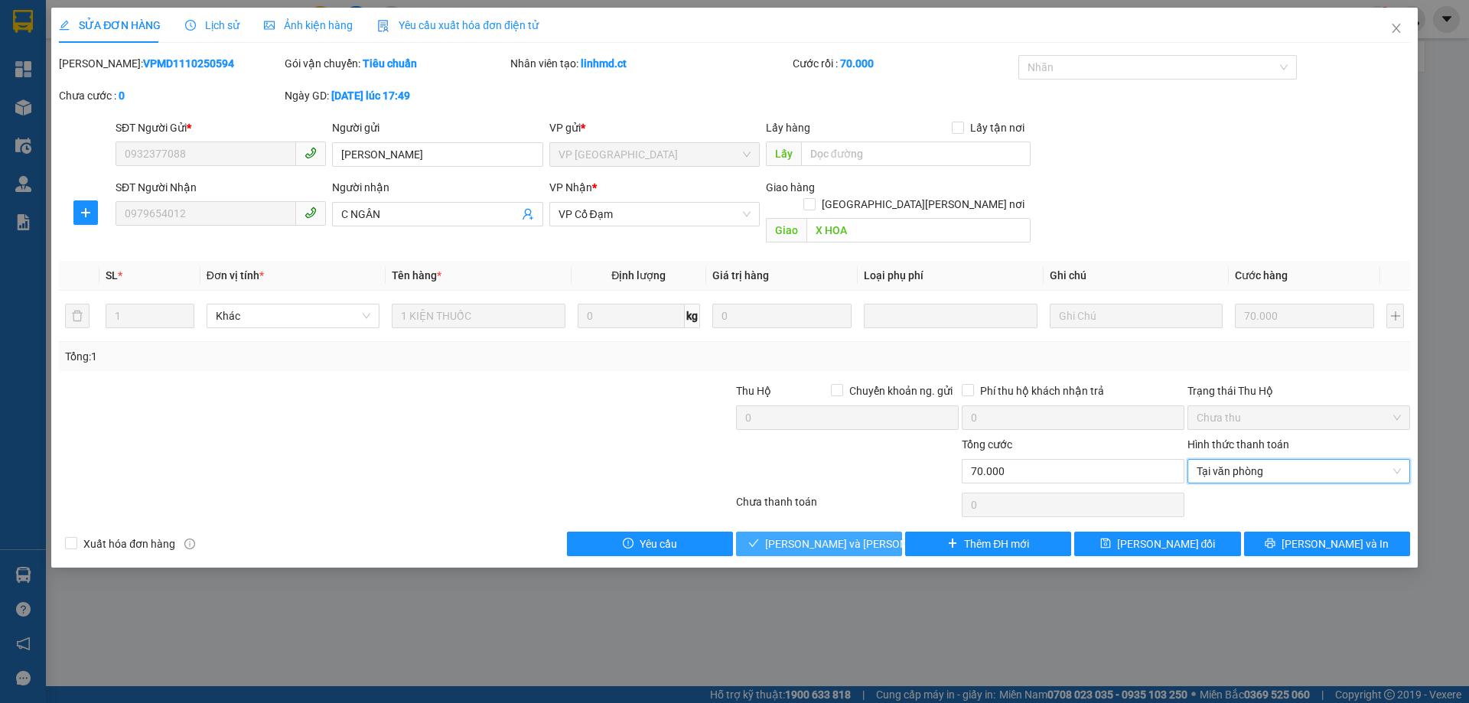
click at [838, 536] on span "[PERSON_NAME] và [PERSON_NAME] hàng" at bounding box center [868, 544] width 207 height 17
